Goal: Task Accomplishment & Management: Complete application form

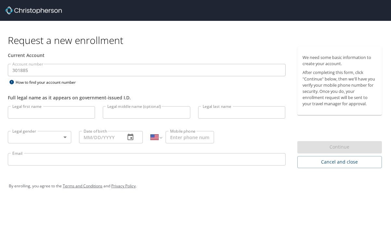
select select "US"
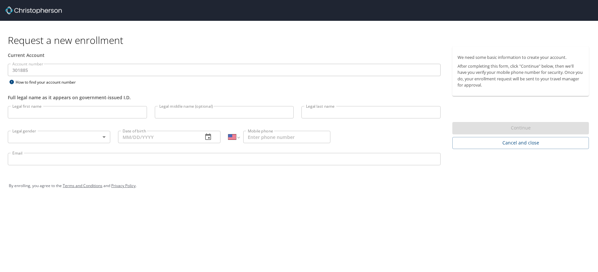
click at [56, 111] on input "Legal first name" at bounding box center [77, 112] width 139 height 12
type input "[PERSON_NAME]"
click at [185, 115] on input "Legal middle name (optional)" at bounding box center [224, 112] width 139 height 12
click at [329, 114] on input "Legal last name" at bounding box center [371, 112] width 139 height 12
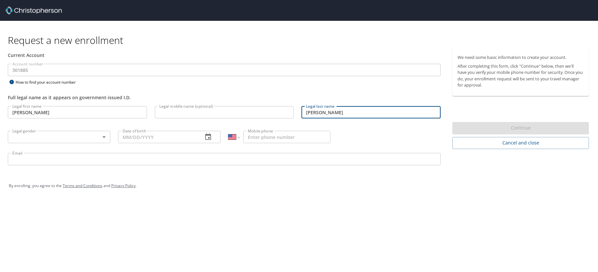
type input "[PERSON_NAME]"
click at [174, 113] on input "Legal middle name (optional)" at bounding box center [224, 112] width 139 height 12
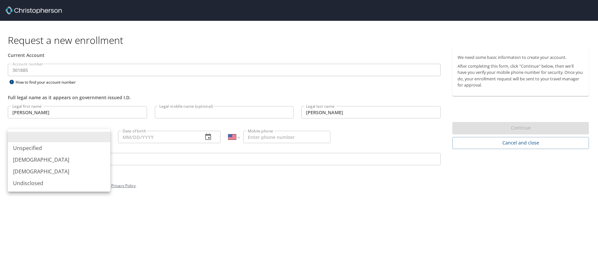
click at [40, 138] on body "Request a new enrollment Current Account Account number 301885 Account number H…" at bounding box center [299, 136] width 598 height 272
click at [34, 169] on li "Female" at bounding box center [59, 172] width 103 height 12
type input "Female"
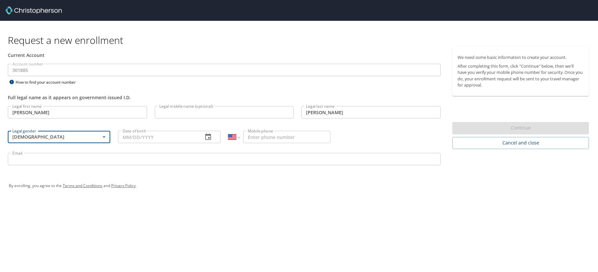
click at [141, 138] on input "Date of birth" at bounding box center [158, 137] width 80 height 12
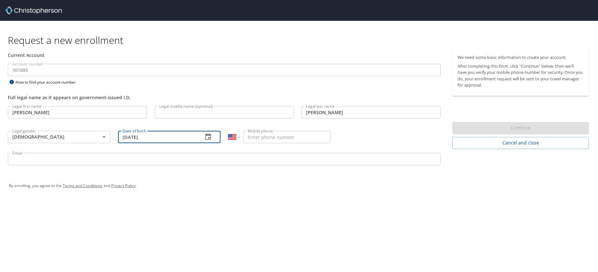
type input "01/20/1997"
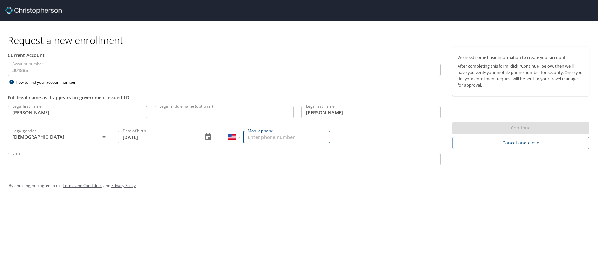
click at [275, 138] on input "Mobile phone" at bounding box center [287, 137] width 88 height 12
type input "(951) 227-9332"
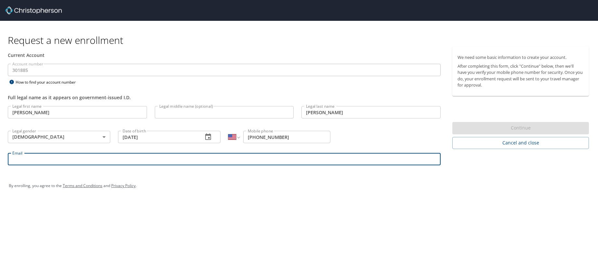
click at [90, 162] on input "Email" at bounding box center [224, 159] width 433 height 12
type input "kacey.martin@shipmonk.com"
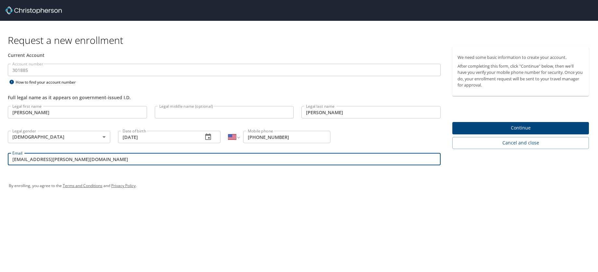
click at [391, 126] on span "Continue" at bounding box center [521, 128] width 126 height 8
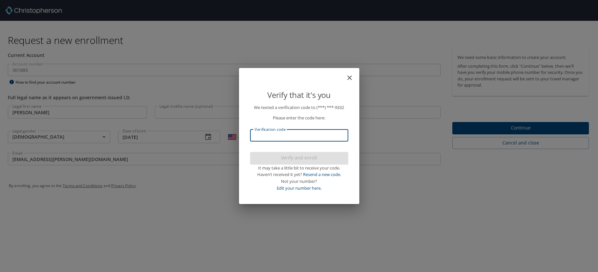
click at [291, 135] on input "Verification code" at bounding box center [299, 135] width 98 height 12
type input "790919"
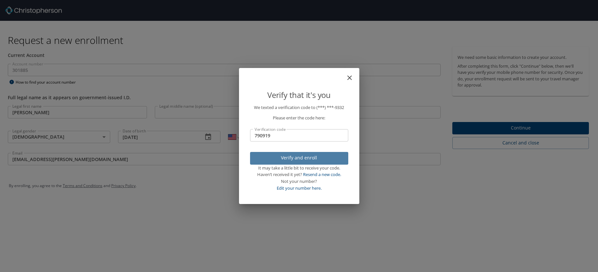
click at [294, 157] on span "Verify and enroll" at bounding box center [299, 158] width 88 height 8
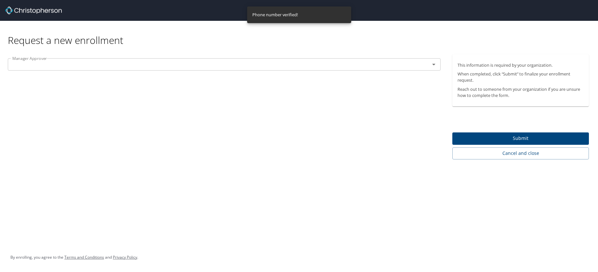
click at [165, 65] on input "text" at bounding box center [215, 64] width 410 height 8
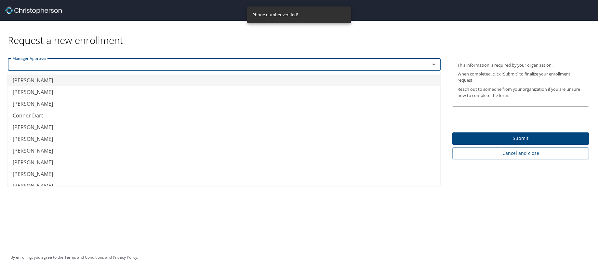
click at [147, 78] on li "Abigail Nawrocki" at bounding box center [223, 81] width 433 height 12
type input "Abigail Nawrocki"
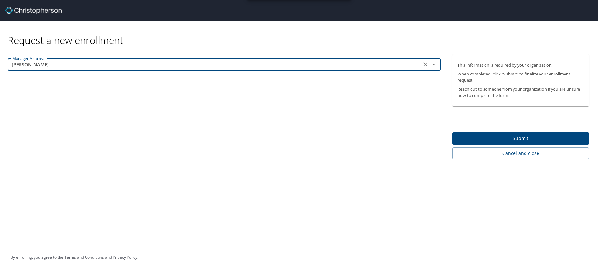
click at [391, 135] on span "Submit" at bounding box center [521, 138] width 126 height 8
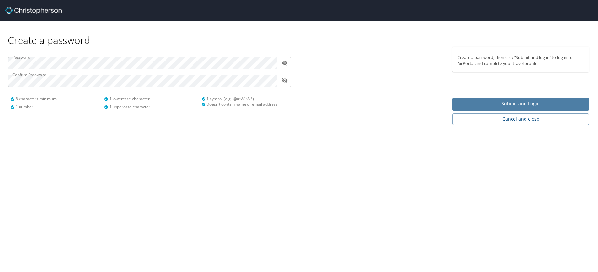
click at [472, 105] on span "Submit and Login" at bounding box center [521, 104] width 126 height 8
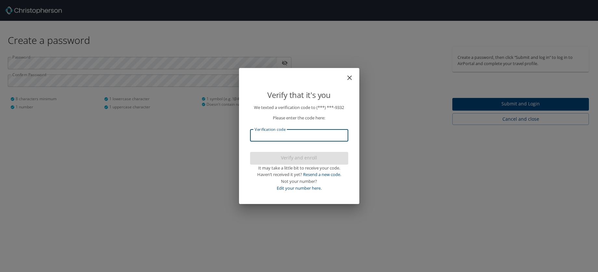
click at [280, 137] on input "Verification code" at bounding box center [299, 135] width 98 height 12
type input "202045"
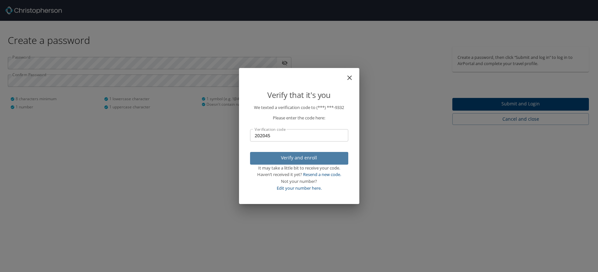
click at [274, 163] on button "Verify and enroll" at bounding box center [299, 158] width 98 height 13
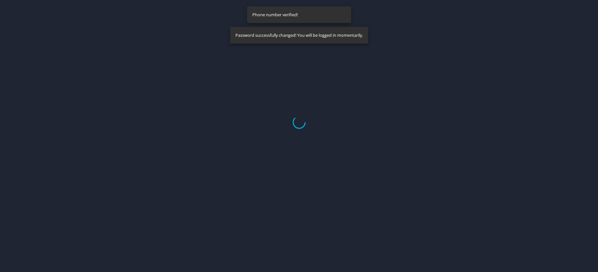
select select "US"
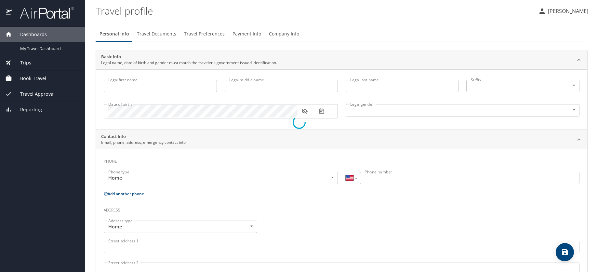
type input "Kacey"
type input "Martin"
type input "Female"
select select "US"
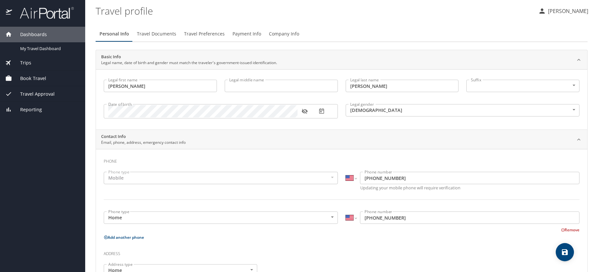
click at [265, 87] on input "Legal middle name" at bounding box center [281, 86] width 113 height 12
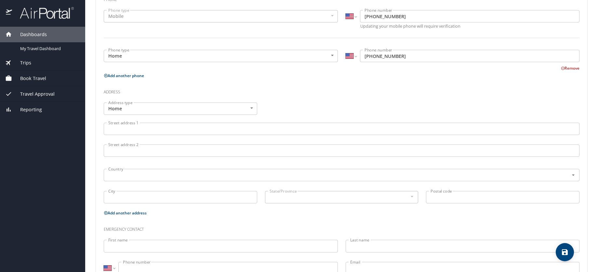
scroll to position [167, 0]
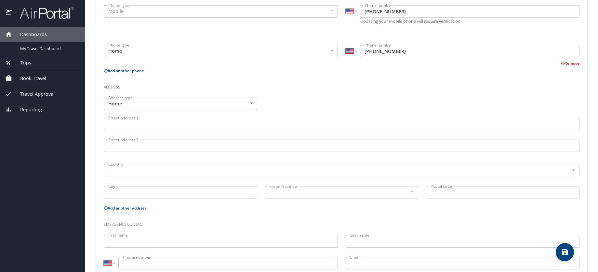
type input "Michelle"
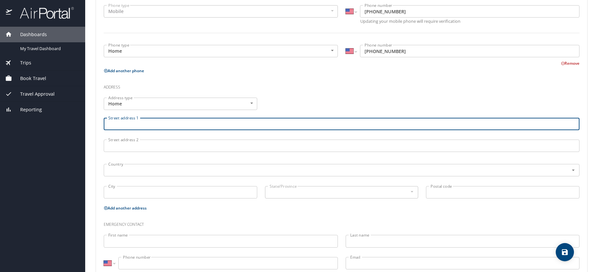
click at [135, 124] on input "Street address 1" at bounding box center [342, 124] width 476 height 12
type input "3040 ne 6th ave"
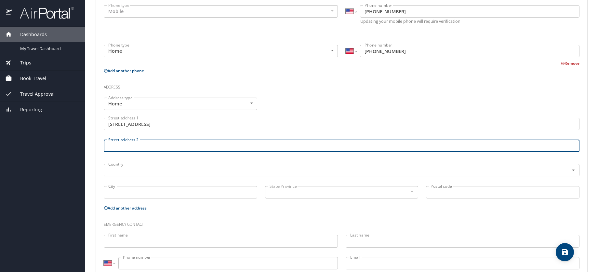
click at [129, 149] on input "Street address 2" at bounding box center [342, 146] width 476 height 12
type input "APT 512"
click at [129, 169] on input "text" at bounding box center [332, 170] width 453 height 8
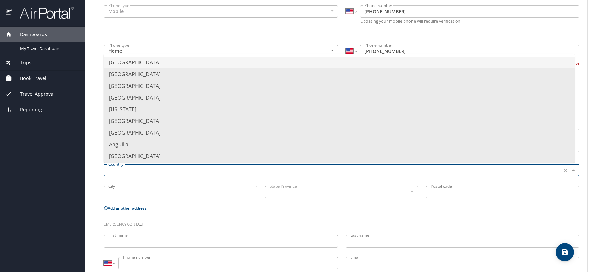
click at [142, 60] on li "United States of America" at bounding box center [339, 63] width 471 height 12
type input "United States of America"
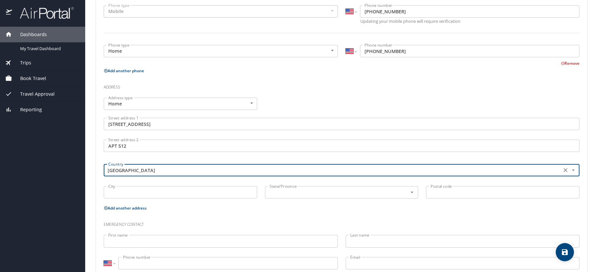
click at [170, 195] on input "City" at bounding box center [181, 192] width 154 height 12
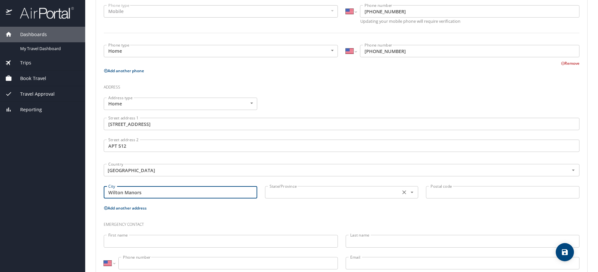
type input "Wilton Manors"
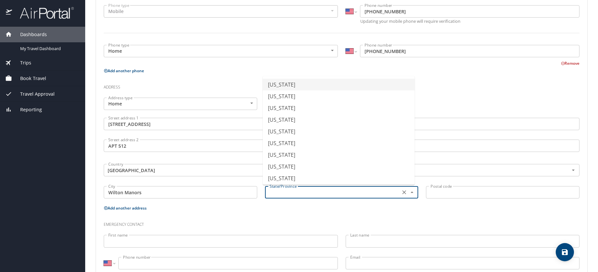
click at [288, 189] on input "text" at bounding box center [332, 192] width 131 height 8
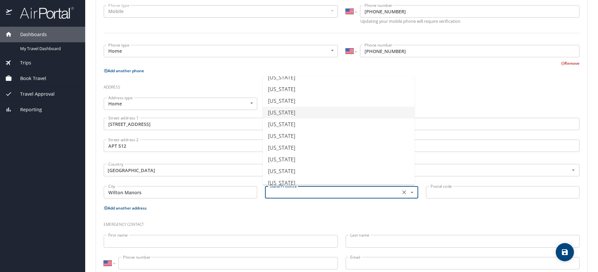
click at [290, 114] on li "Florida" at bounding box center [339, 113] width 152 height 12
type input "Florida"
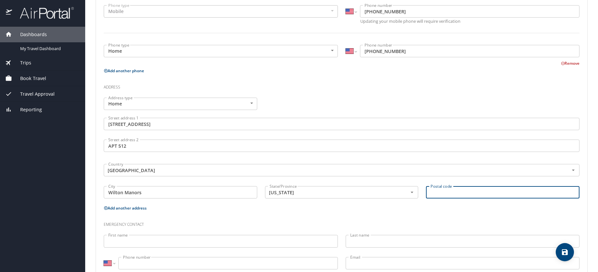
click at [433, 192] on input "Postal code" at bounding box center [503, 192] width 154 height 12
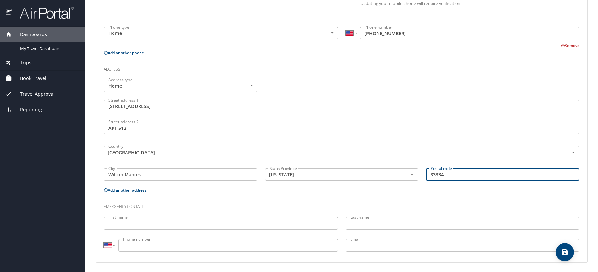
scroll to position [186, 0]
type input "33334"
click at [142, 223] on input "First name" at bounding box center [221, 222] width 234 height 12
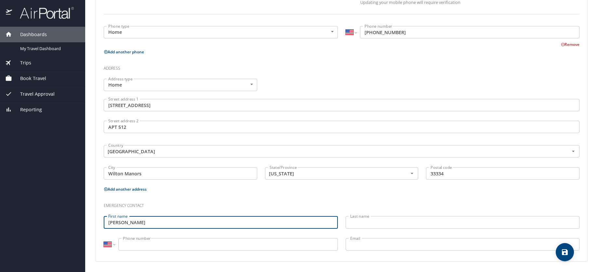
drag, startPoint x: 140, startPoint y: 223, endPoint x: 120, endPoint y: 223, distance: 19.2
click at [120, 223] on input "Dani Erblat" at bounding box center [221, 222] width 234 height 12
type input "Dani"
click at [376, 222] on input "Last name" at bounding box center [463, 222] width 234 height 12
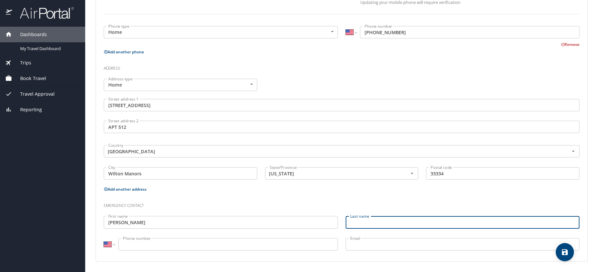
paste input "Erblat"
type input "Erblat"
click at [171, 243] on input "Phone number" at bounding box center [228, 244] width 220 height 12
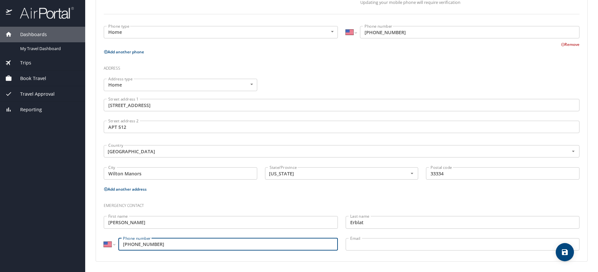
type input "(954) 531-7339"
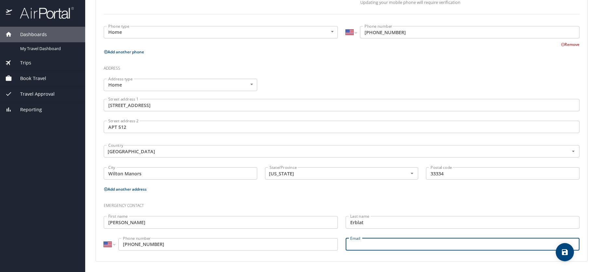
click at [367, 241] on input "Email" at bounding box center [463, 244] width 234 height 12
paste input "danielleerblat@yahoo.com"
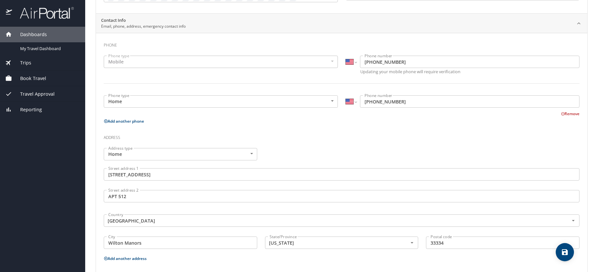
scroll to position [0, 0]
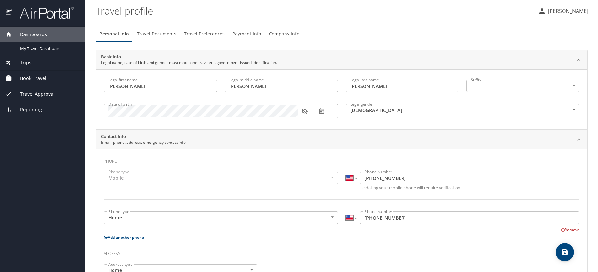
type input "danielleerblat@yahoo.com"
click at [155, 34] on span "Travel Documents" at bounding box center [156, 34] width 39 height 8
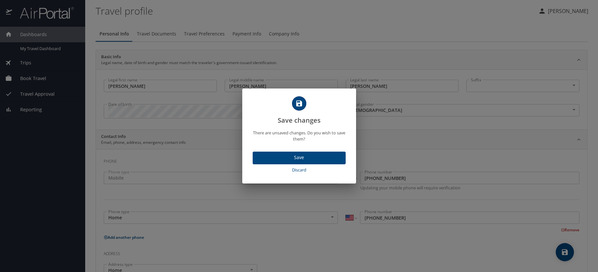
click at [274, 154] on span "Save" at bounding box center [299, 158] width 83 height 8
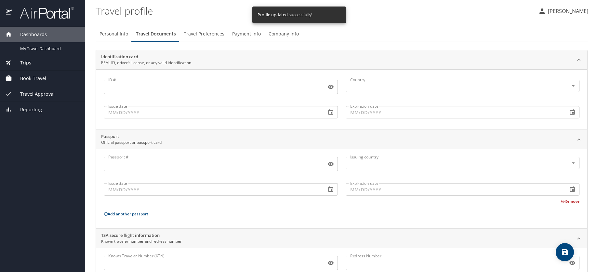
click at [133, 86] on input "ID #" at bounding box center [214, 87] width 220 height 12
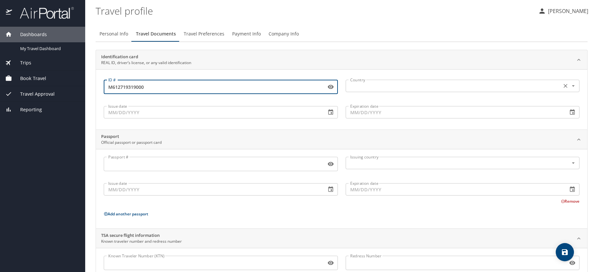
type input "M612719319000"
click at [366, 85] on input "text" at bounding box center [453, 86] width 211 height 8
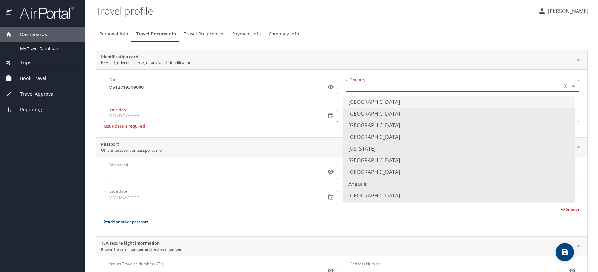
click at [368, 101] on li "United States of America" at bounding box center [459, 102] width 232 height 12
type input "United States of America"
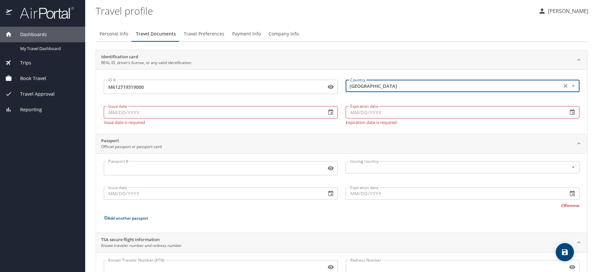
click at [168, 114] on input "Issue date" at bounding box center [212, 112] width 217 height 12
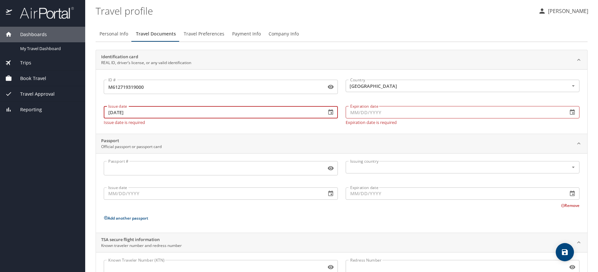
type input "08/04/2022"
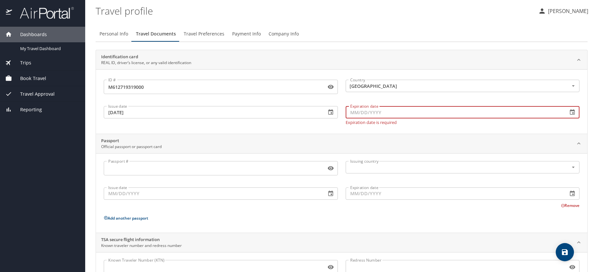
click at [355, 111] on input "Expiration date" at bounding box center [454, 112] width 217 height 12
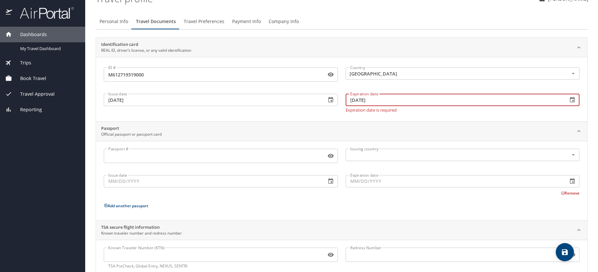
scroll to position [29, 0]
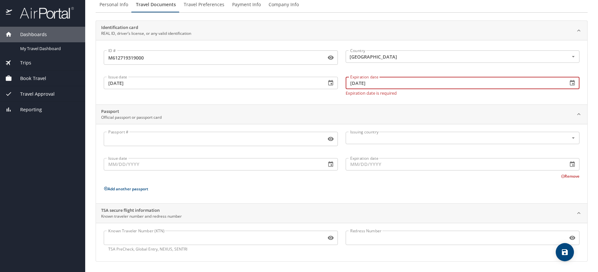
type input "01/20/2031"
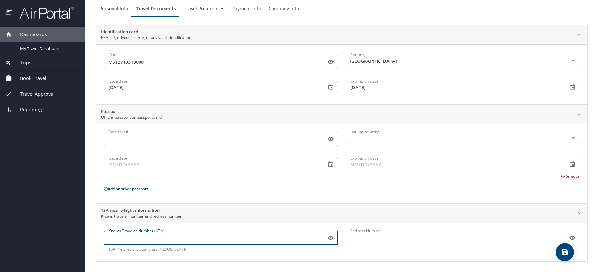
scroll to position [25, 0]
click at [134, 238] on input "Known Traveler Number (KTN)" at bounding box center [214, 238] width 220 height 12
type input "TT12ZK5ZF"
click at [568, 254] on icon "save" at bounding box center [565, 252] width 6 height 6
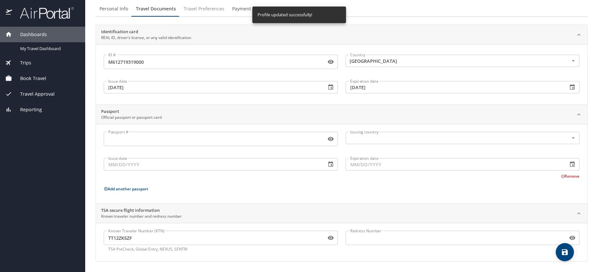
click at [201, 8] on span "Travel Preferences" at bounding box center [204, 9] width 41 height 8
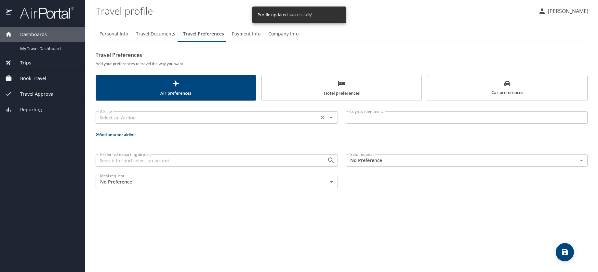
click at [180, 118] on input "text" at bounding box center [207, 117] width 219 height 8
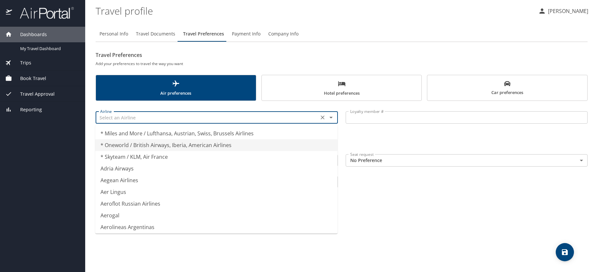
type input "* Oneworld / British Airways, Iberia, American Airlines"
click at [247, 56] on h2 "Travel Preferences" at bounding box center [342, 55] width 492 height 10
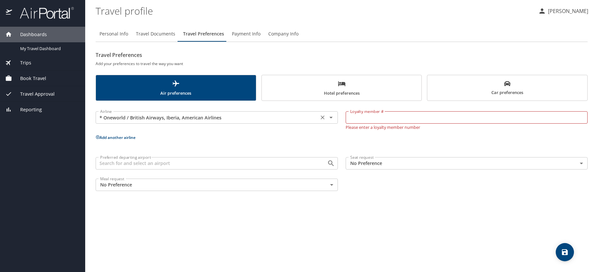
click at [323, 116] on icon "Clear" at bounding box center [323, 117] width 7 height 7
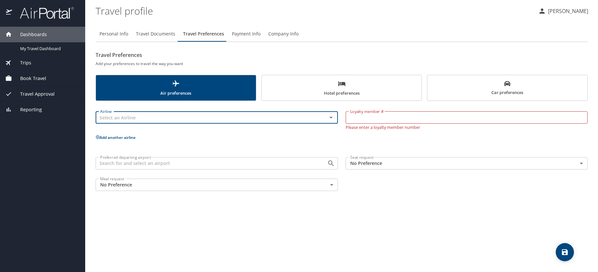
click at [243, 121] on input "text" at bounding box center [207, 117] width 219 height 8
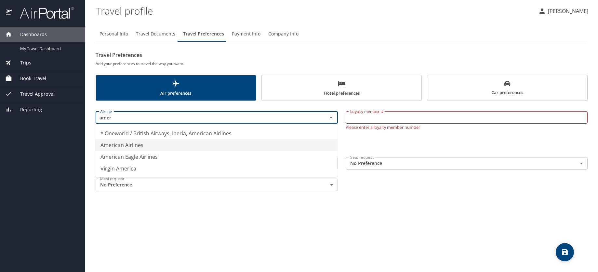
click at [148, 145] on li "American Airlines" at bounding box center [216, 145] width 242 height 12
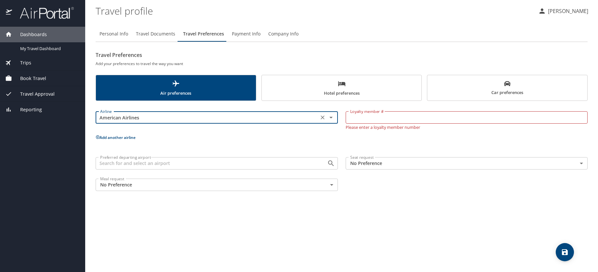
type input "American Airlines"
click at [360, 117] on input "Loyalty member #" at bounding box center [467, 117] width 242 height 12
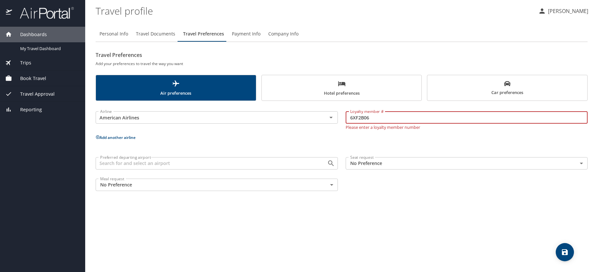
type input "6XF2B06"
click at [333, 136] on p "Add another airline" at bounding box center [342, 137] width 492 height 8
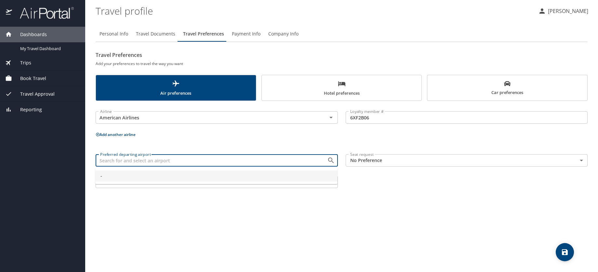
click at [227, 162] on input "Preferred departing airport" at bounding box center [207, 160] width 219 height 8
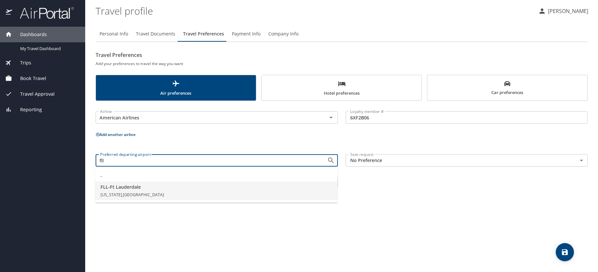
click at [152, 192] on span "Florida, United States of America" at bounding box center [132, 195] width 63 height 6
type input "FLL - Ft Lauderdale"
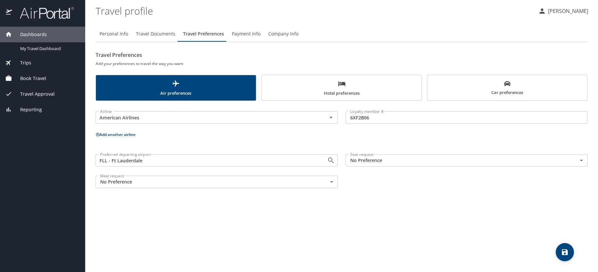
click at [566, 252] on icon "save" at bounding box center [565, 252] width 6 height 6
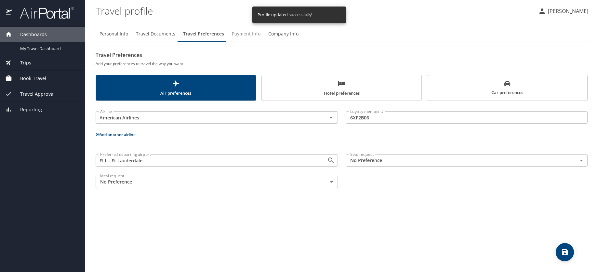
click at [247, 31] on span "Payment Info" at bounding box center [246, 34] width 29 height 8
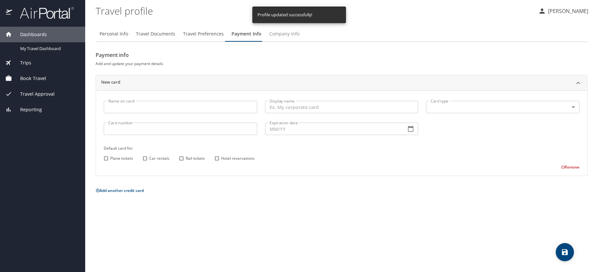
click at [276, 34] on span "Company Info" at bounding box center [284, 34] width 30 height 8
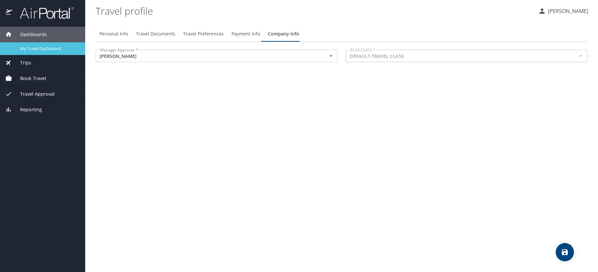
click at [27, 51] on span "My Travel Dashboard" at bounding box center [48, 49] width 57 height 6
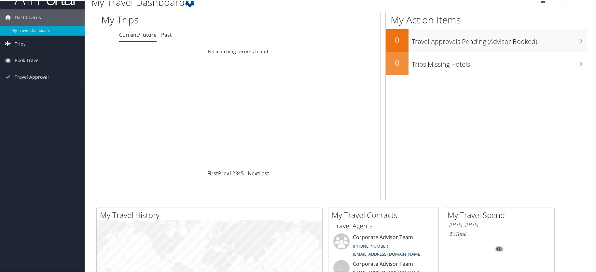
scroll to position [17, 0]
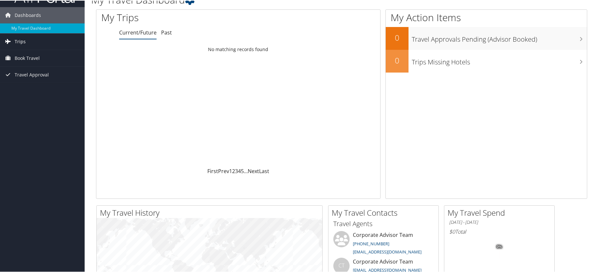
drag, startPoint x: 26, startPoint y: 41, endPoint x: 42, endPoint y: 44, distance: 16.2
click at [26, 41] on link "Trips" at bounding box center [42, 41] width 85 height 16
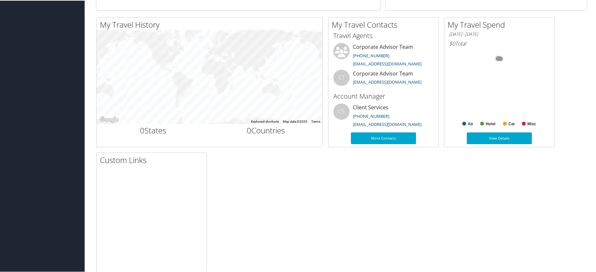
scroll to position [226, 0]
